Goal: Information Seeking & Learning: Find specific page/section

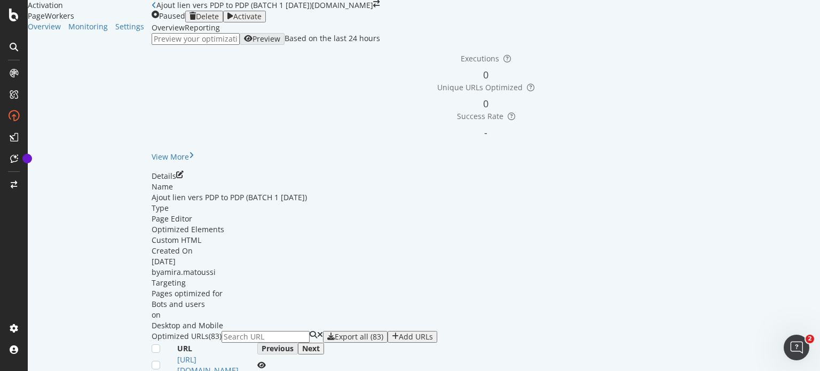
click at [214, 33] on div "Reporting" at bounding box center [202, 27] width 35 height 11
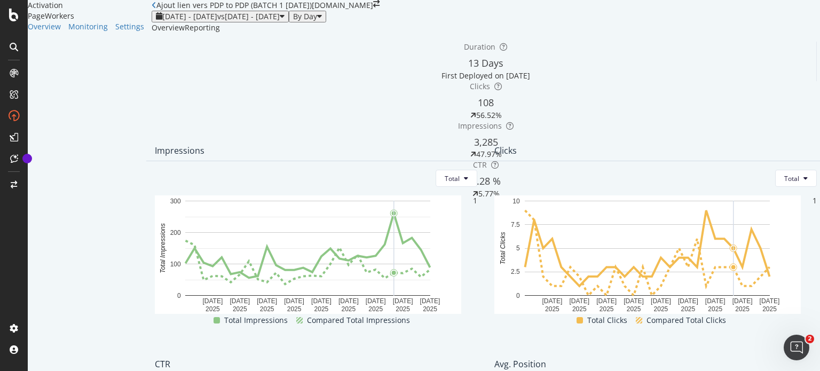
click at [158, 33] on div "Overview" at bounding box center [168, 27] width 33 height 11
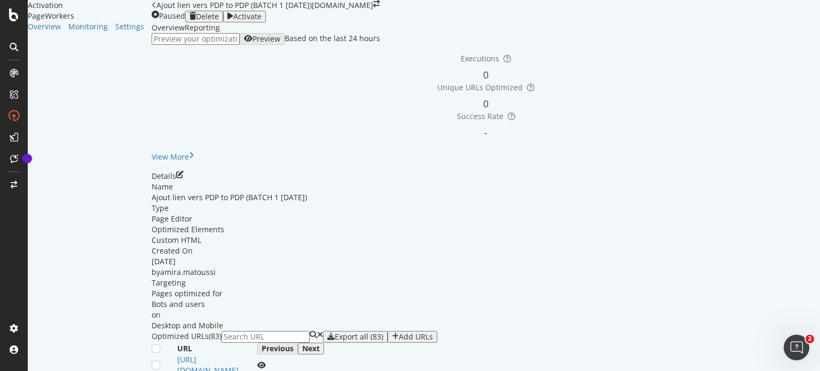
click at [213, 33] on div "Reporting" at bounding box center [202, 27] width 35 height 11
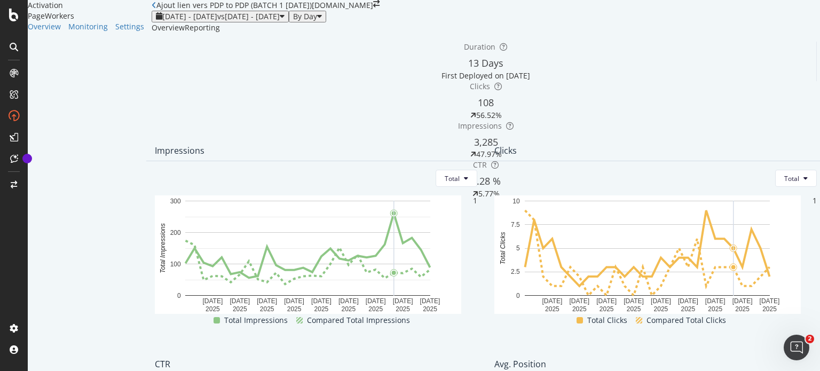
click at [152, 33] on div "Overview" at bounding box center [168, 27] width 33 height 11
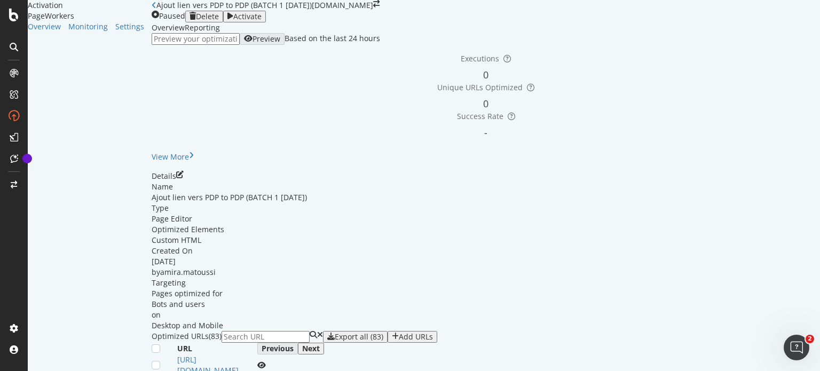
scroll to position [343, 0]
